Goal: Task Accomplishment & Management: Complete application form

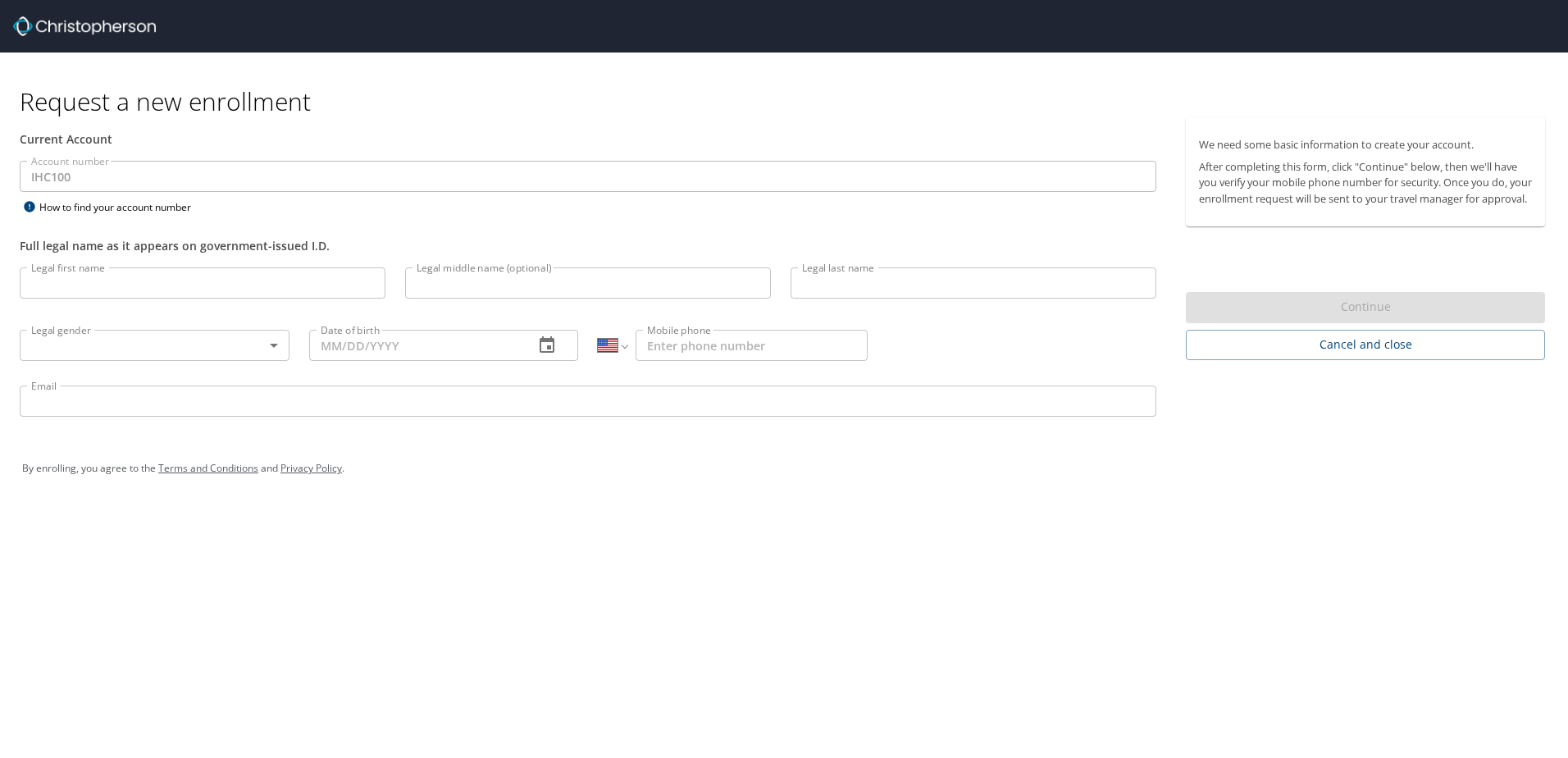
select select "US"
click at [114, 289] on input "Legal first name" at bounding box center [202, 283] width 365 height 31
drag, startPoint x: 281, startPoint y: 286, endPoint x: 317, endPoint y: 292, distance: 36.5
click at [281, 286] on input "Legal first name" at bounding box center [202, 283] width 365 height 31
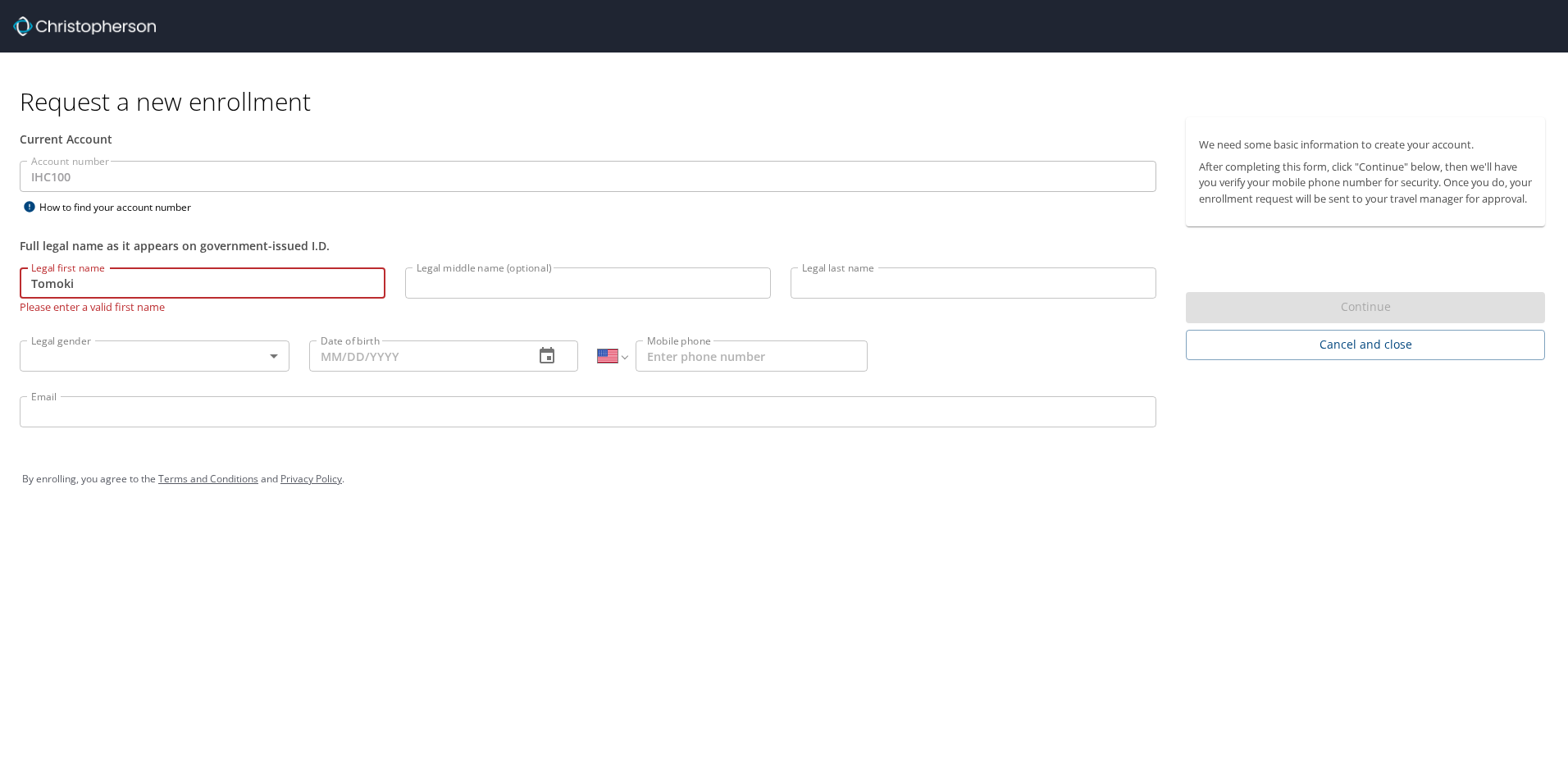
type input "Tomoki"
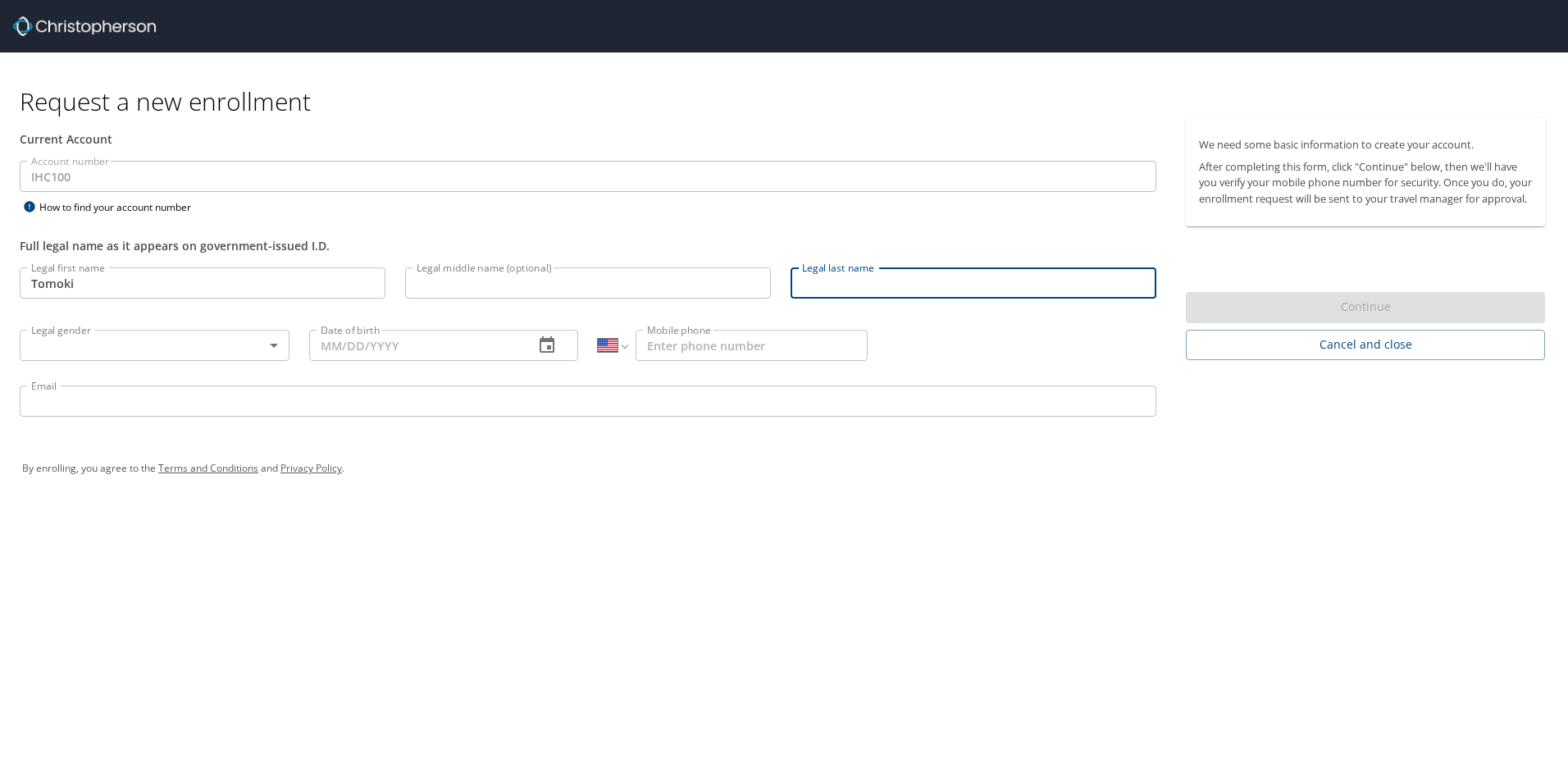
click at [983, 291] on input "Legal last name" at bounding box center [974, 283] width 365 height 31
type input "Sempokuya"
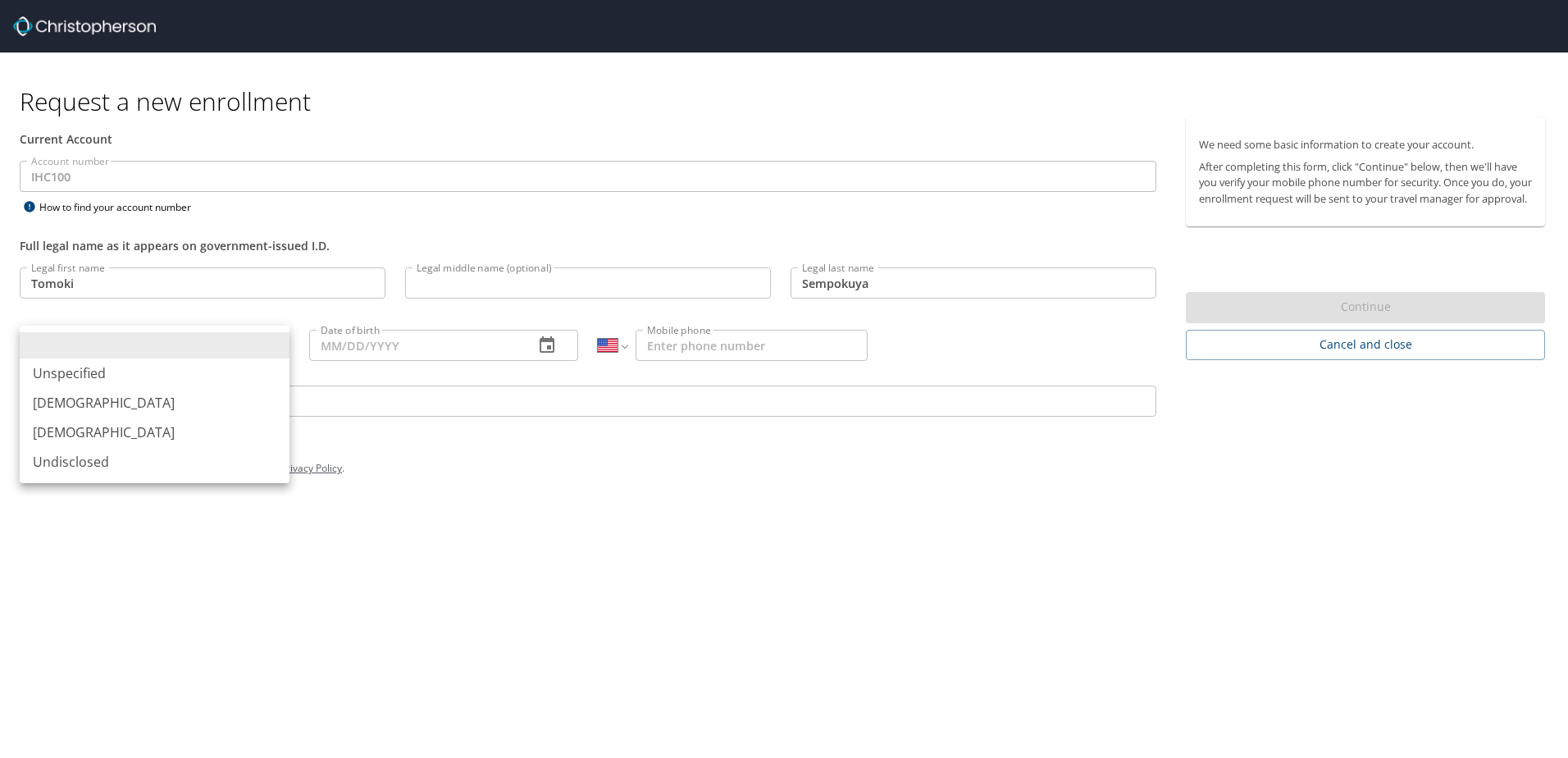
click at [124, 343] on body "Request a new enrollment Current Account Account number IHC100 Account number H…" at bounding box center [784, 379] width 1568 height 758
click at [102, 404] on li "[DEMOGRAPHIC_DATA]" at bounding box center [154, 403] width 269 height 30
type input "[DEMOGRAPHIC_DATA]"
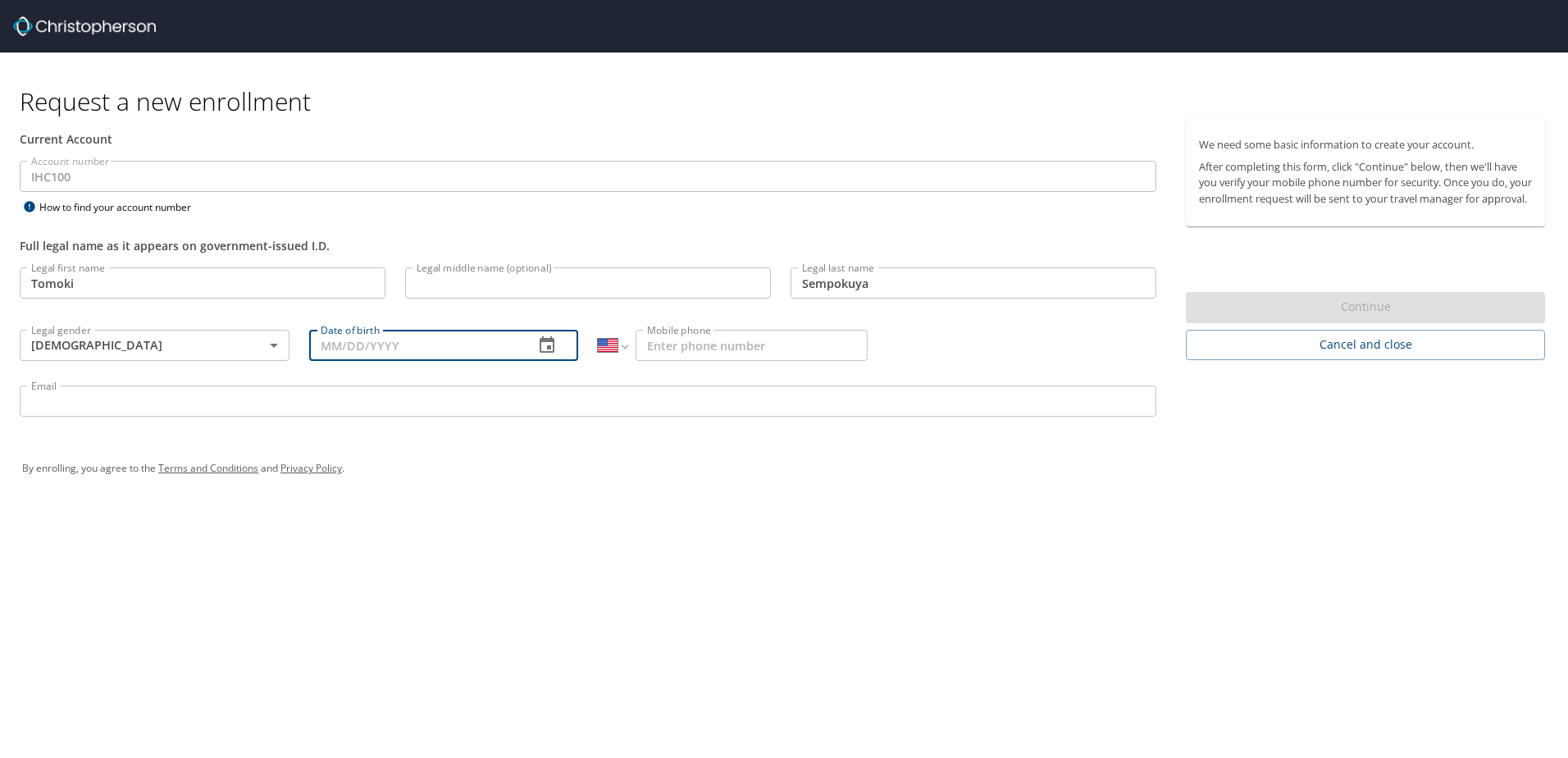
click at [365, 350] on input "Date of birth" at bounding box center [415, 345] width 212 height 31
type input "[DATE]"
click at [155, 409] on input "Email" at bounding box center [588, 402] width 1137 height 31
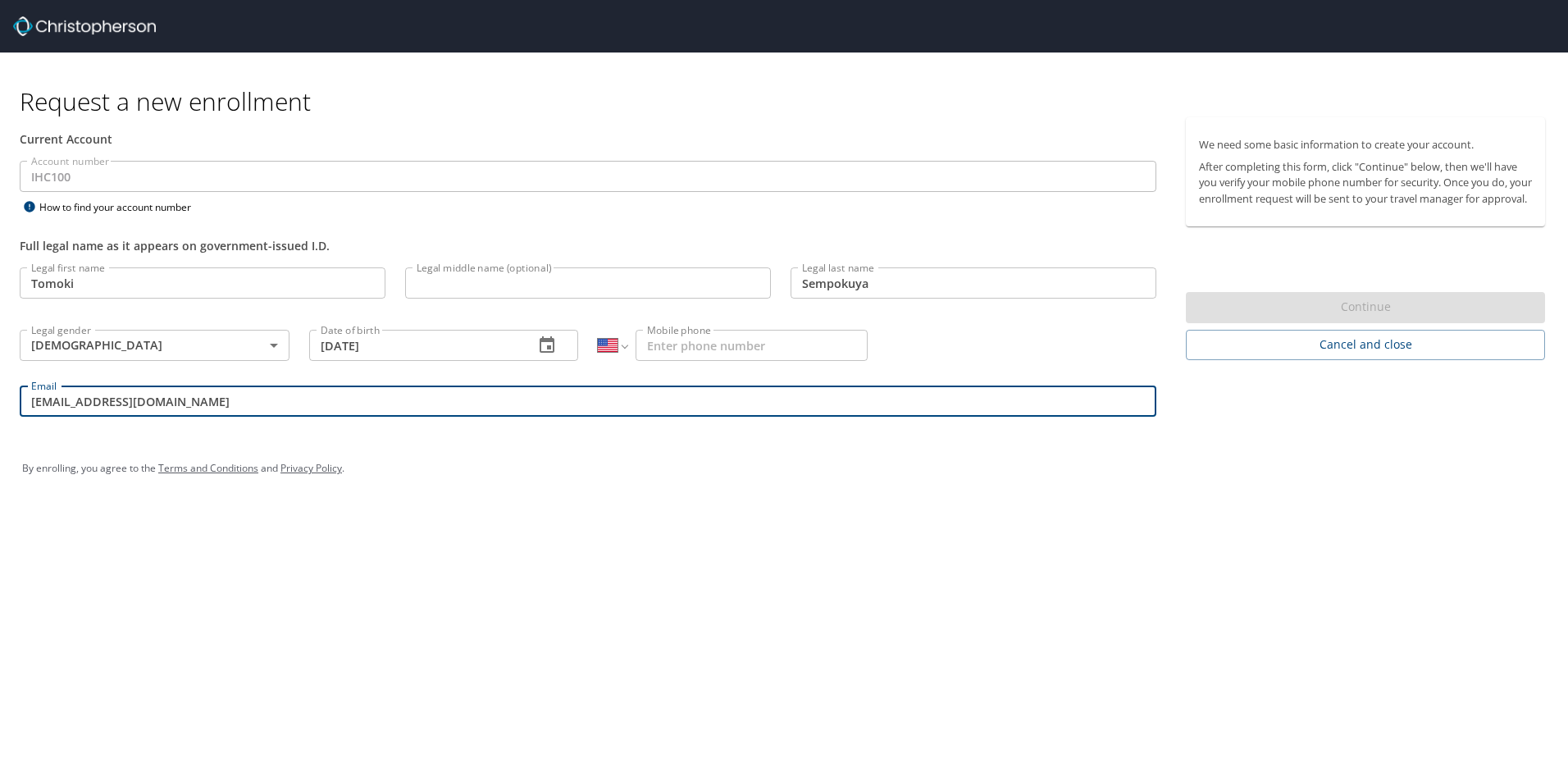
type input "[EMAIL_ADDRESS][DOMAIN_NAME]"
click at [811, 343] on input "Mobile phone" at bounding box center [752, 345] width 233 height 31
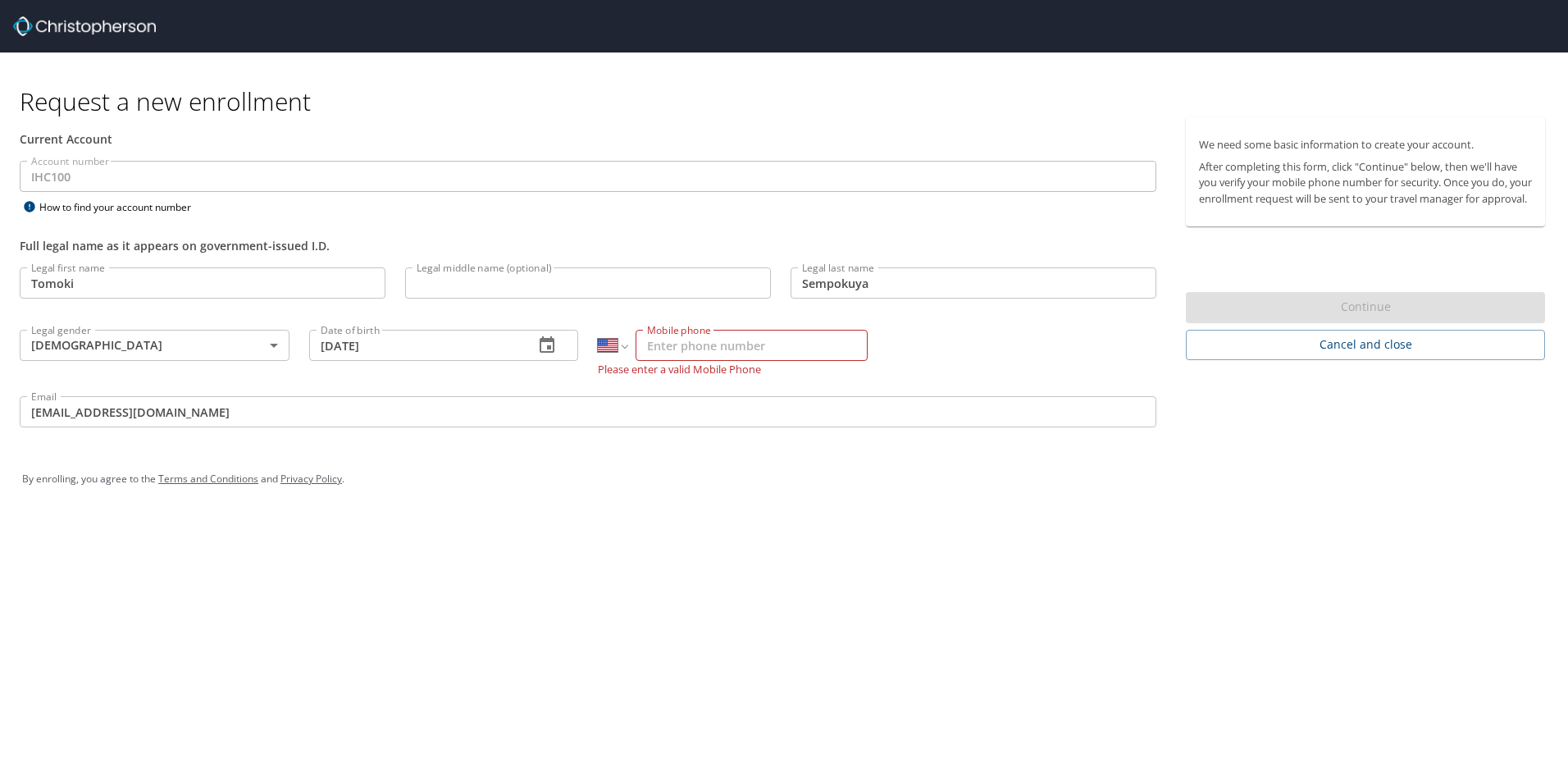
drag, startPoint x: 712, startPoint y: 346, endPoint x: 733, endPoint y: 369, distance: 31.1
click at [712, 346] on input "Mobile phone" at bounding box center [752, 345] width 233 height 31
click at [835, 415] on input "[EMAIL_ADDRESS][DOMAIN_NAME]" at bounding box center [588, 412] width 1137 height 31
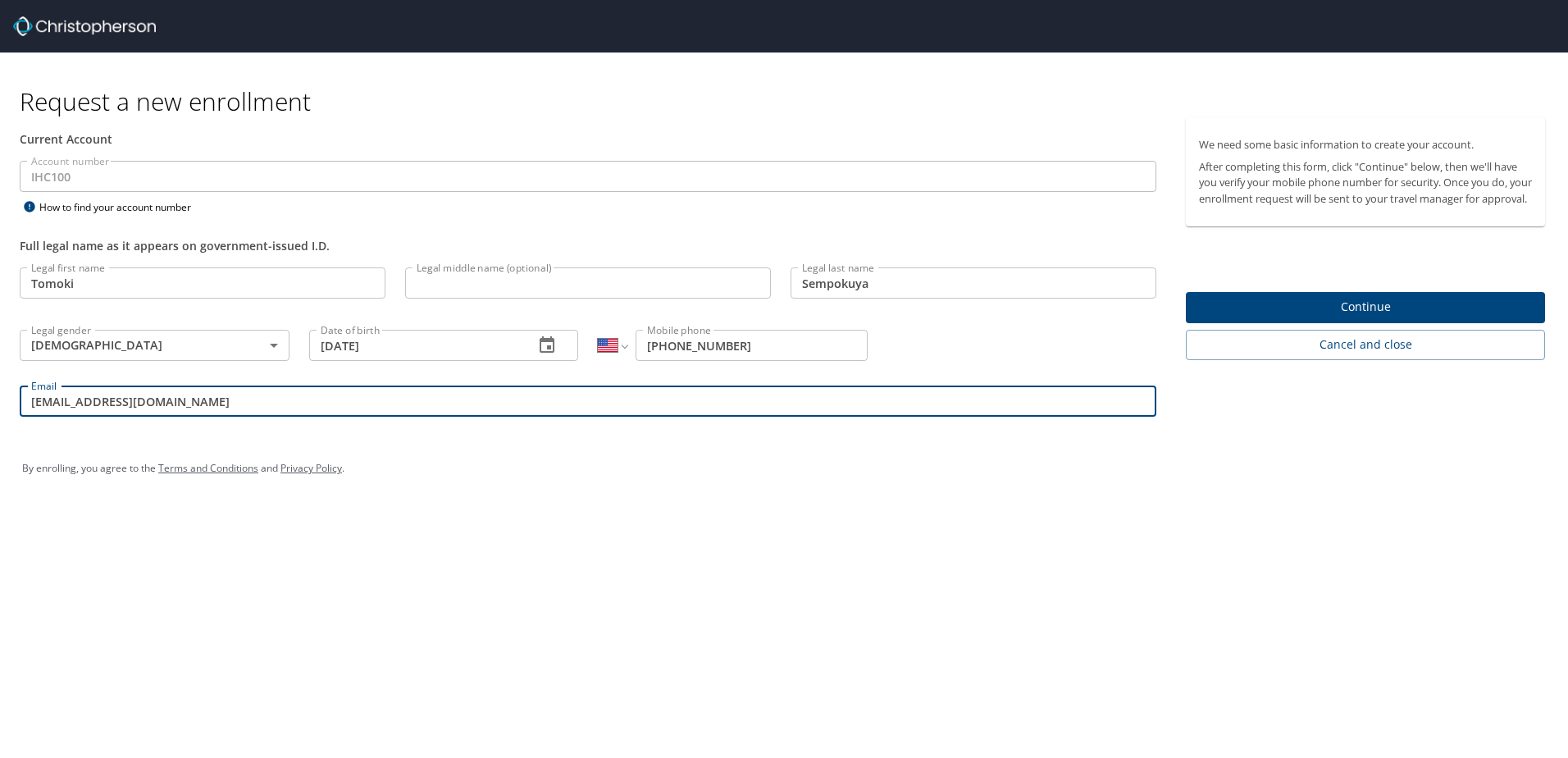
click at [1364, 318] on span "Continue" at bounding box center [1365, 307] width 333 height 20
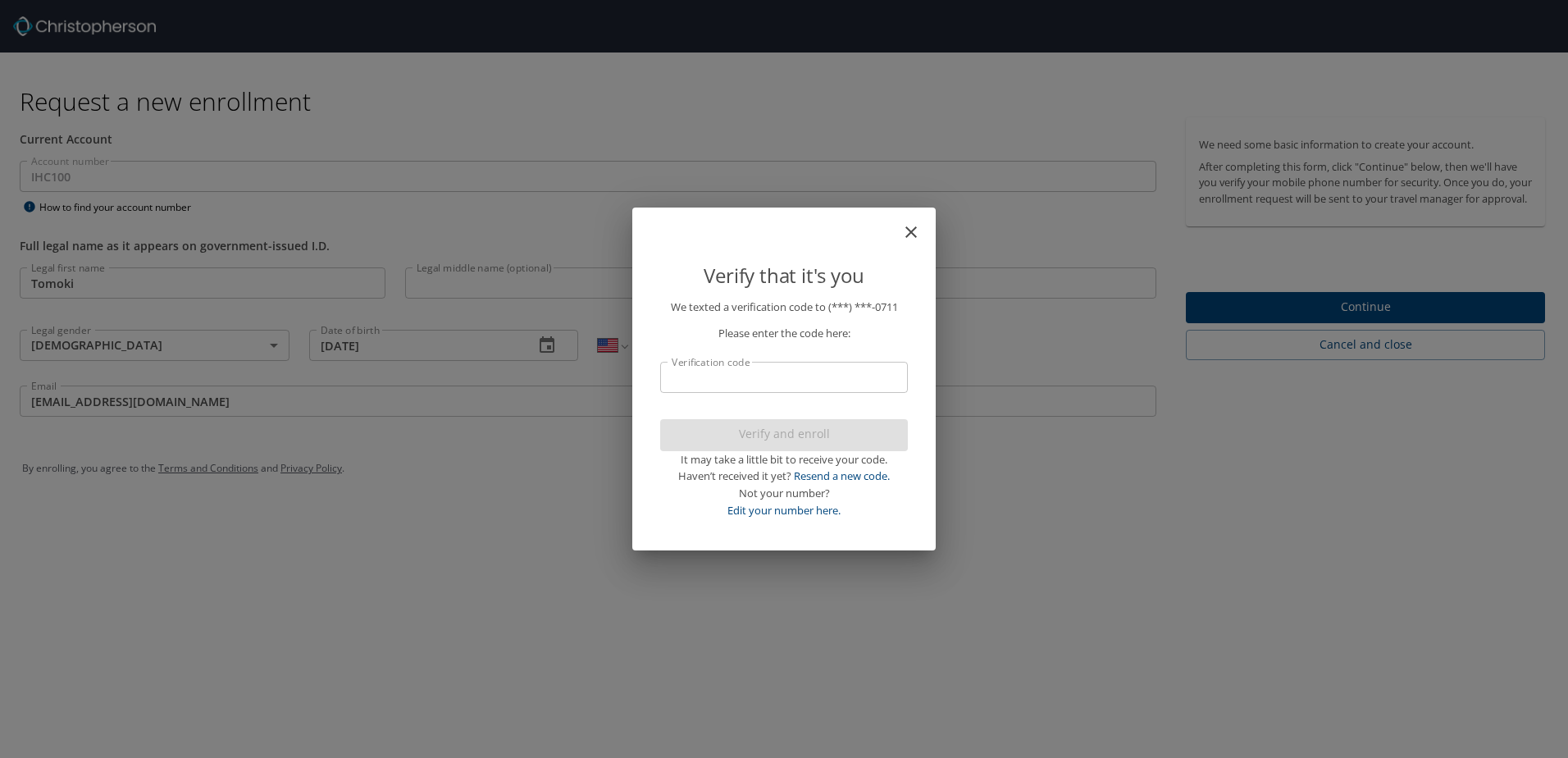
click at [912, 234] on icon "close" at bounding box center [911, 232] width 11 height 11
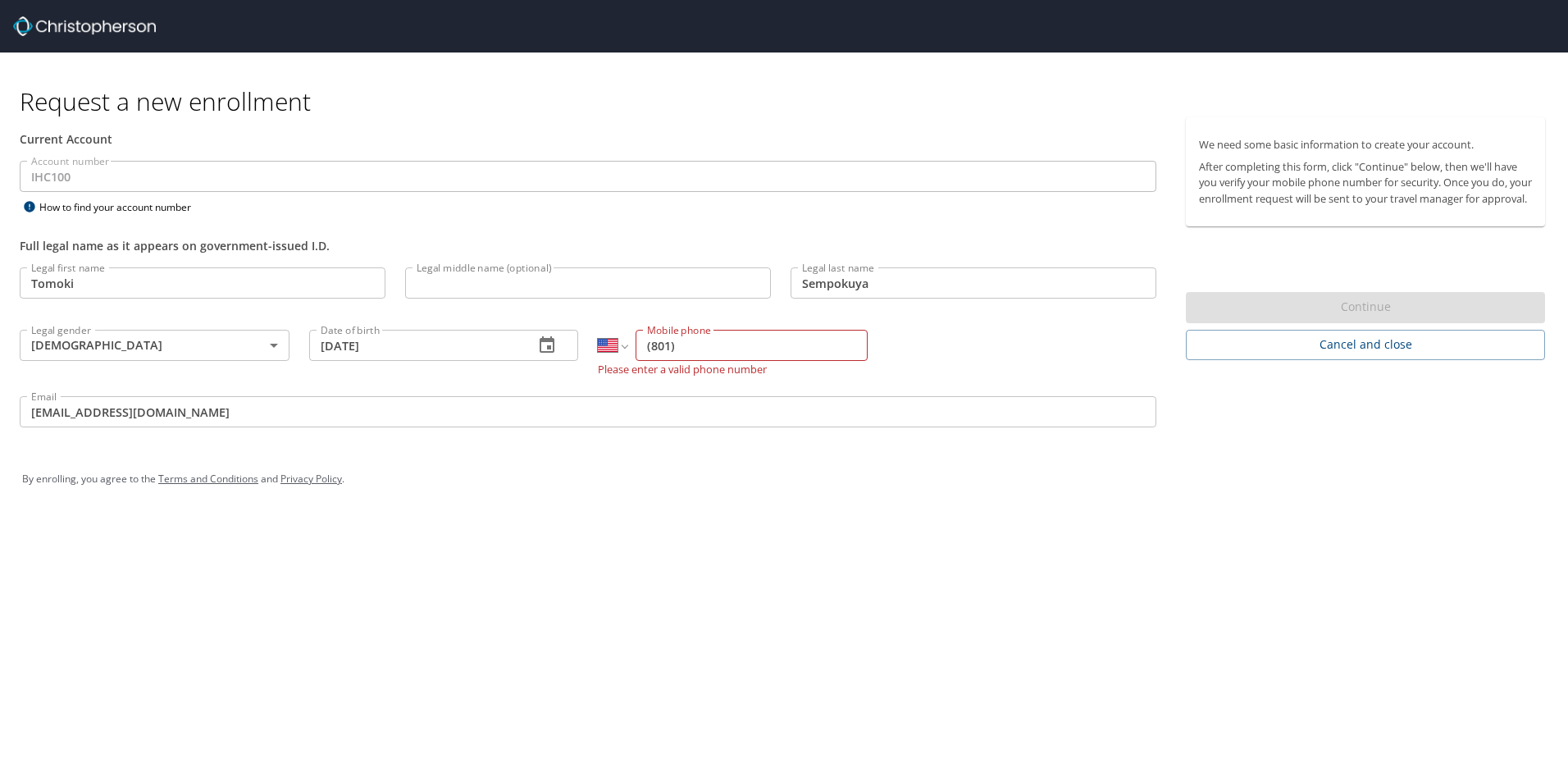
click at [712, 343] on input "(801)" at bounding box center [752, 345] width 233 height 31
click at [160, 572] on div "Request a new enrollment Current Account Account number IHC100 Account number H…" at bounding box center [784, 379] width 1568 height 758
drag, startPoint x: 755, startPoint y: 354, endPoint x: 792, endPoint y: 361, distance: 37.7
click at [755, 354] on input "(801)" at bounding box center [752, 345] width 233 height 31
type input "[PHONE_NUMBER]"
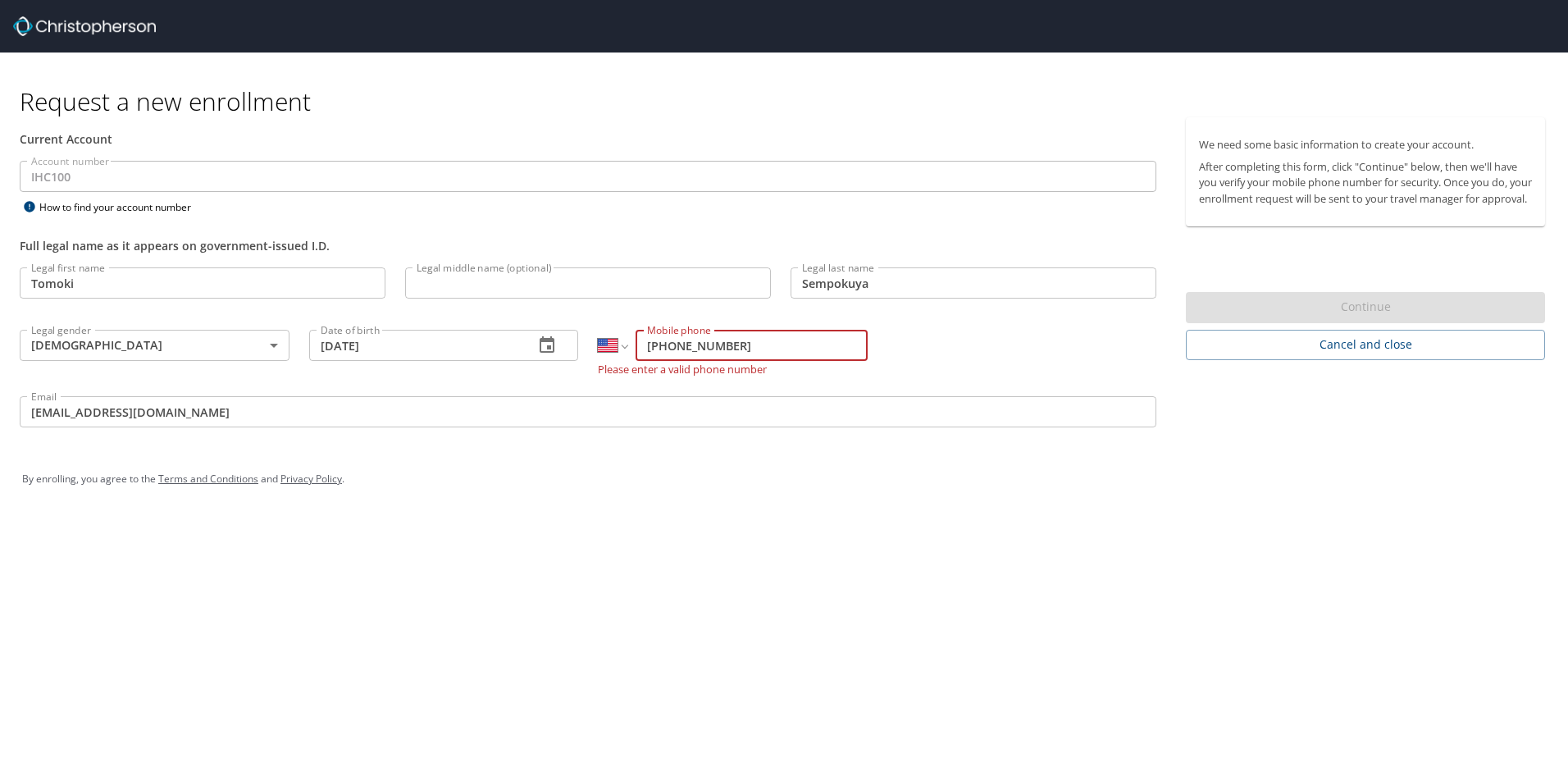
click at [964, 403] on input "[EMAIL_ADDRESS][DOMAIN_NAME]" at bounding box center [588, 412] width 1137 height 31
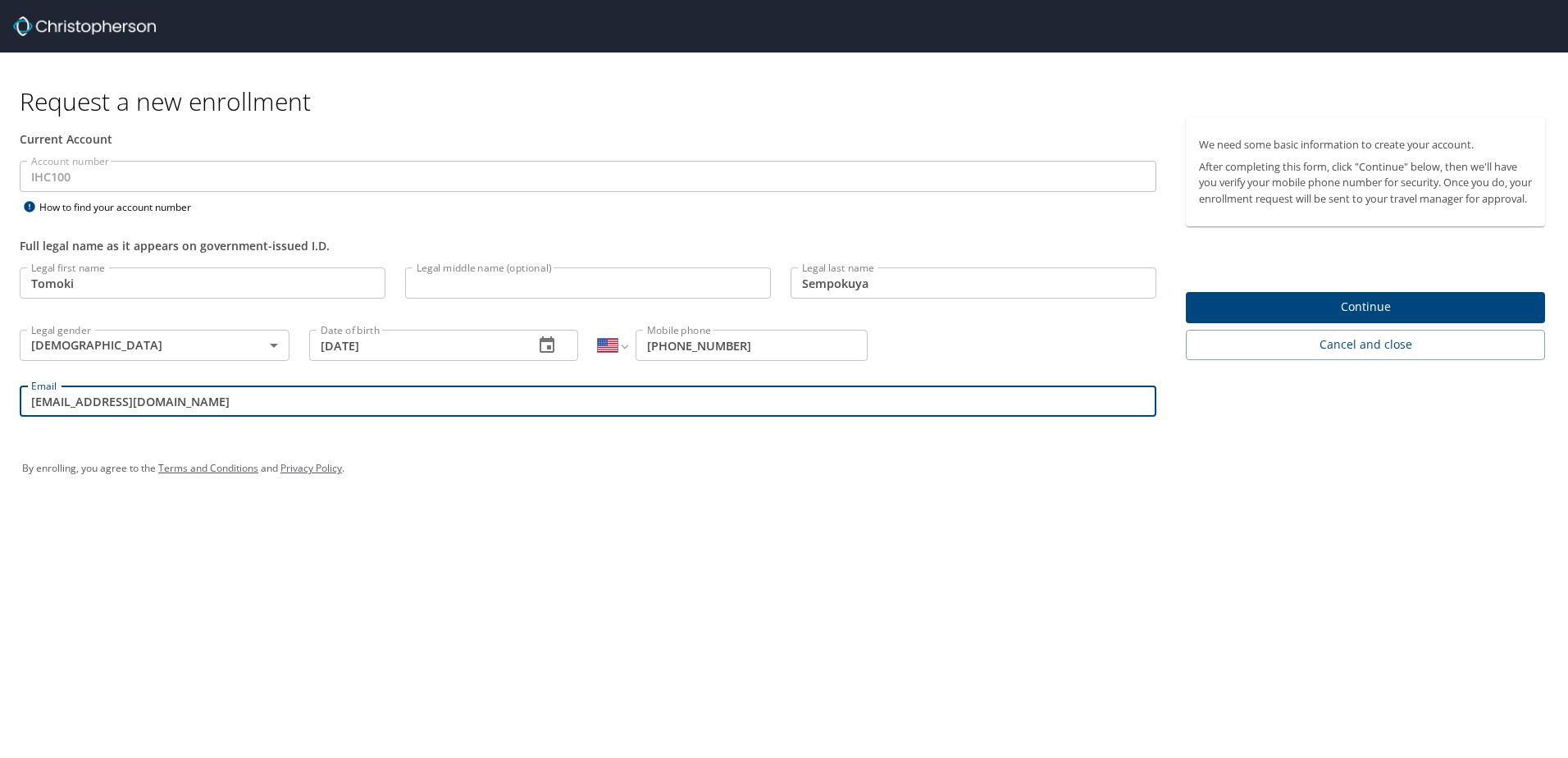
click at [1382, 318] on span "Continue" at bounding box center [1365, 307] width 333 height 20
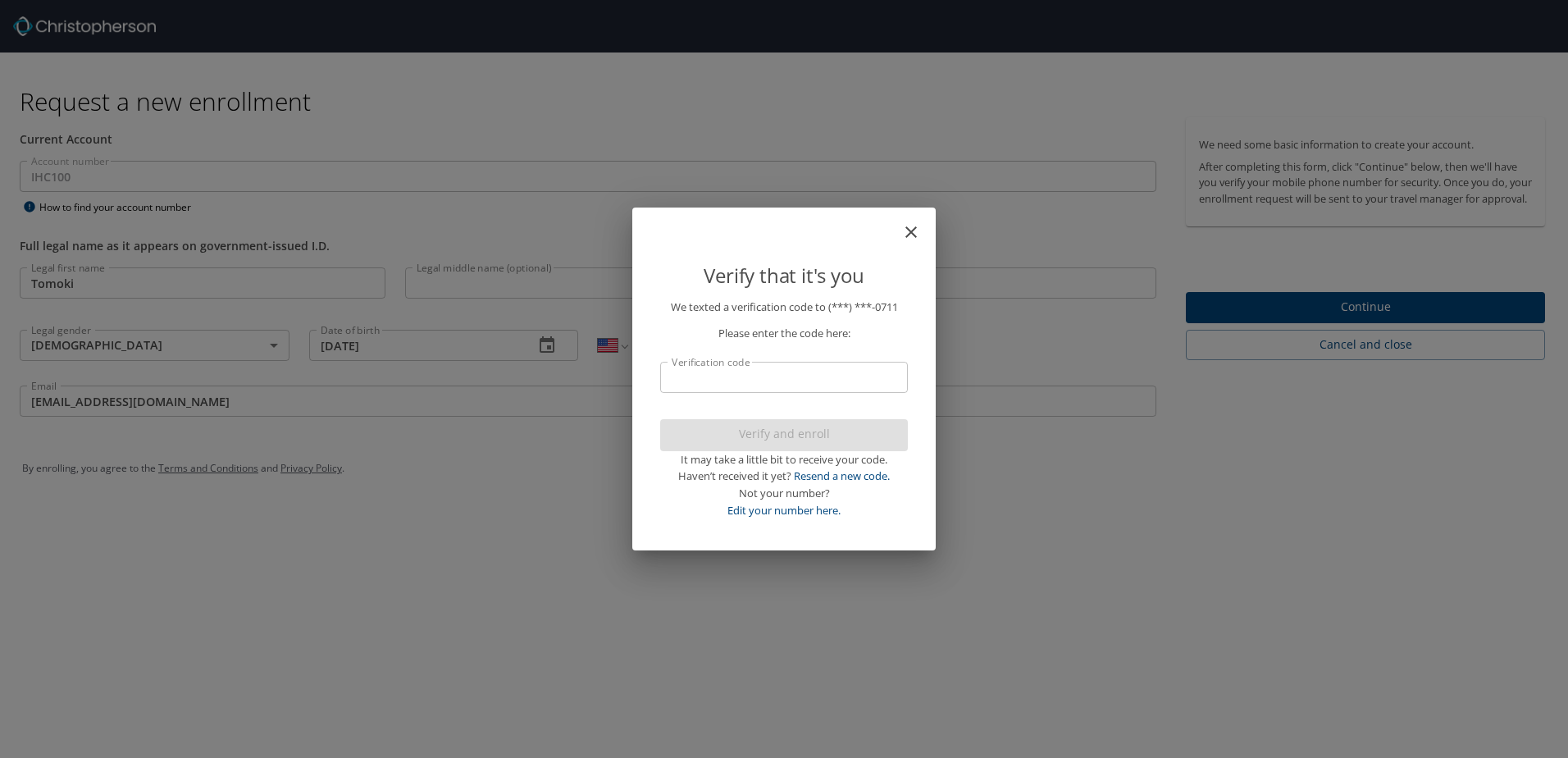
click at [826, 378] on input "Verification code" at bounding box center [784, 378] width 247 height 31
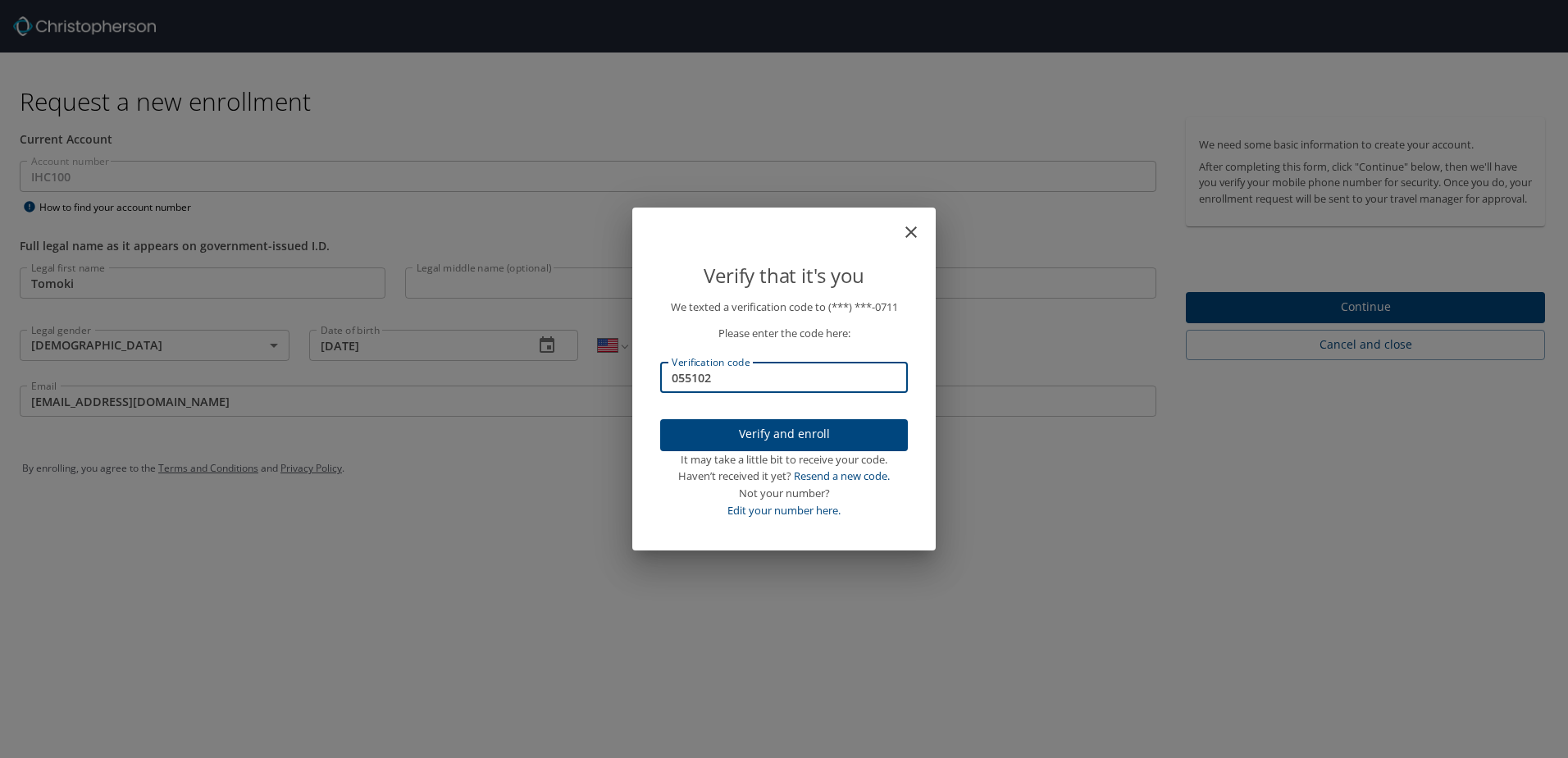
type input "055102"
click at [846, 424] on button "Verify and enroll" at bounding box center [784, 435] width 247 height 32
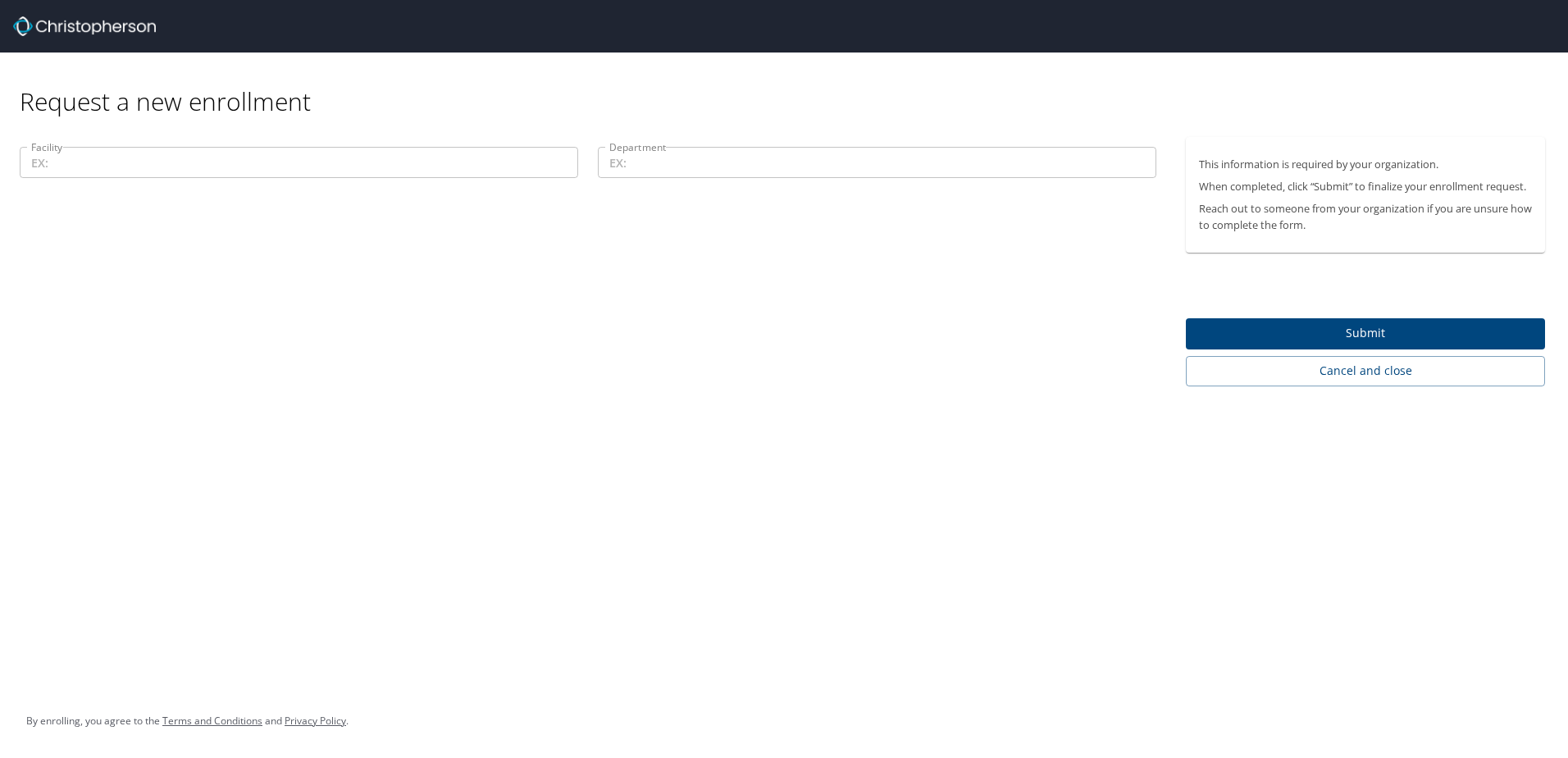
click at [100, 166] on input "Facility" at bounding box center [298, 162] width 558 height 31
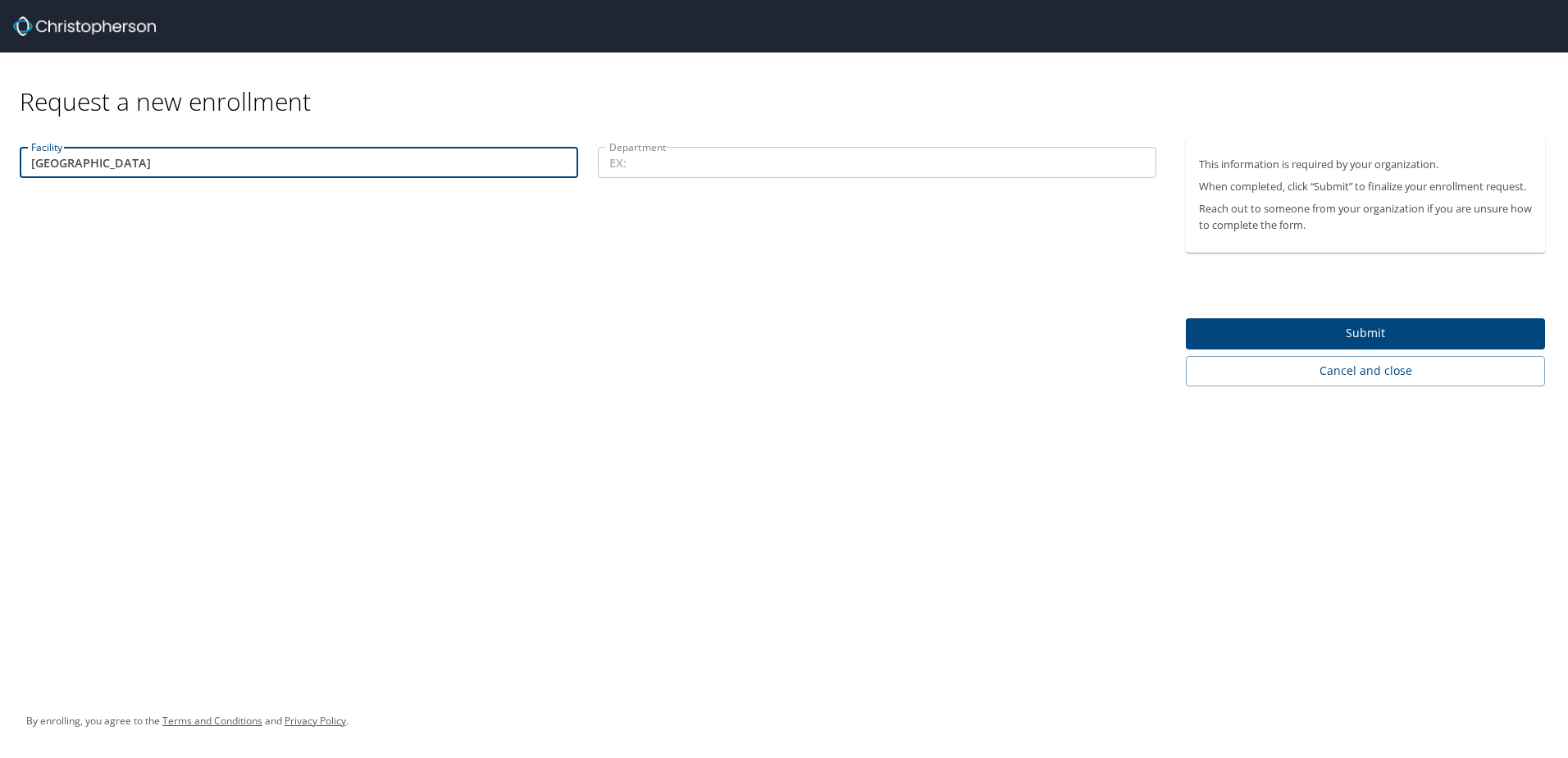
type input "[GEOGRAPHIC_DATA]"
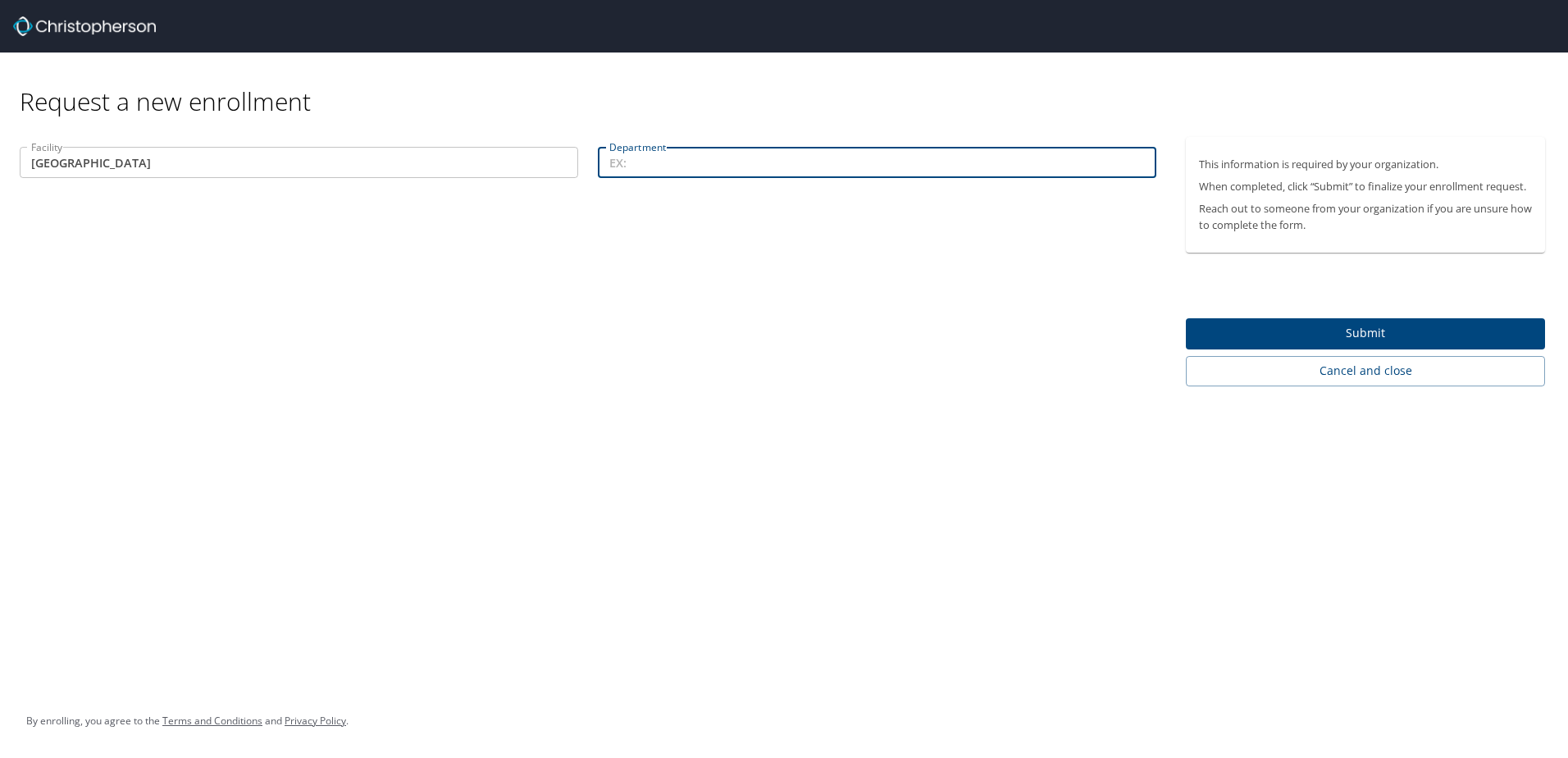
click at [731, 162] on input "Department" at bounding box center [877, 162] width 558 height 31
type input "Transplant Services"
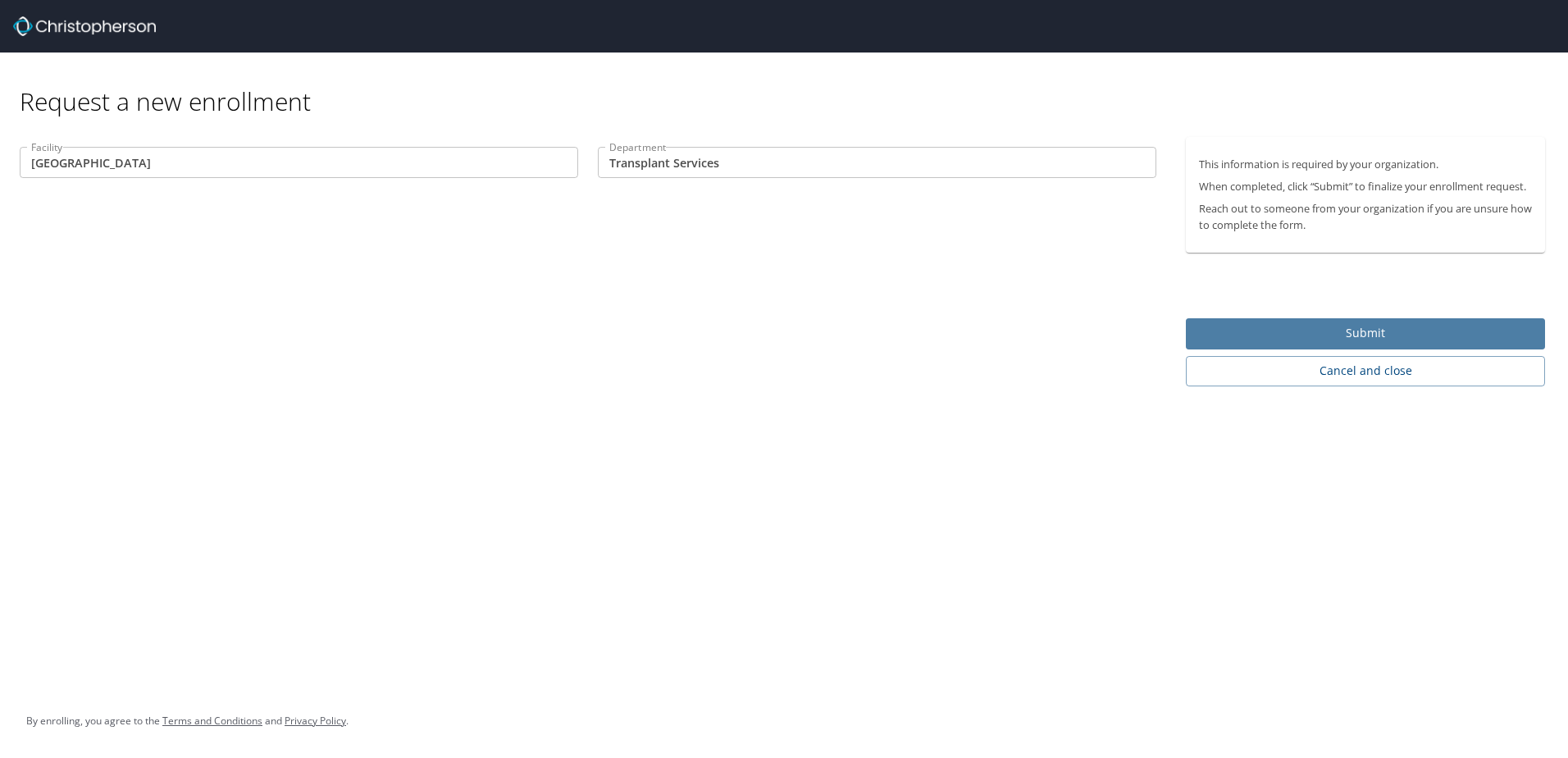
click at [1370, 337] on span "Submit" at bounding box center [1365, 333] width 333 height 20
